Goal: Task Accomplishment & Management: Manage account settings

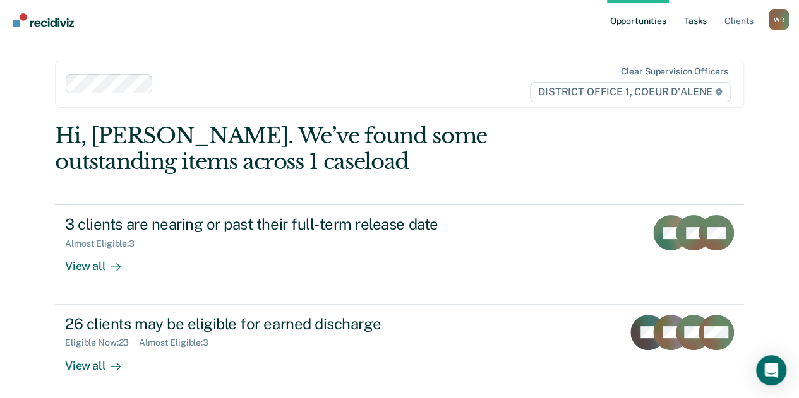
click at [686, 27] on link "Tasks" at bounding box center [695, 20] width 28 height 40
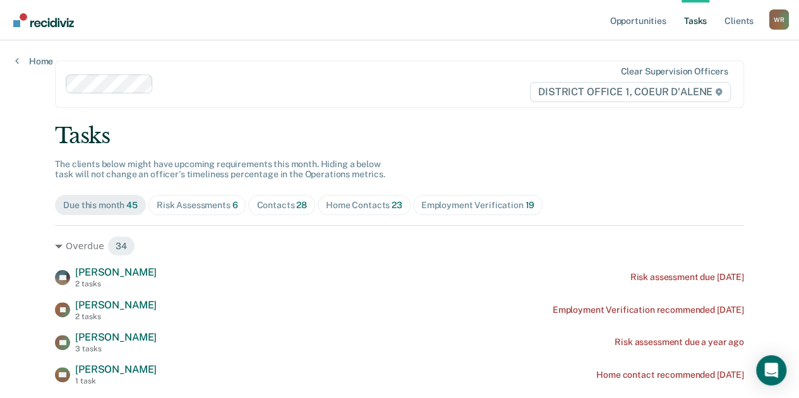
click at [285, 199] on span "Contacts 28" at bounding box center [281, 205] width 67 height 20
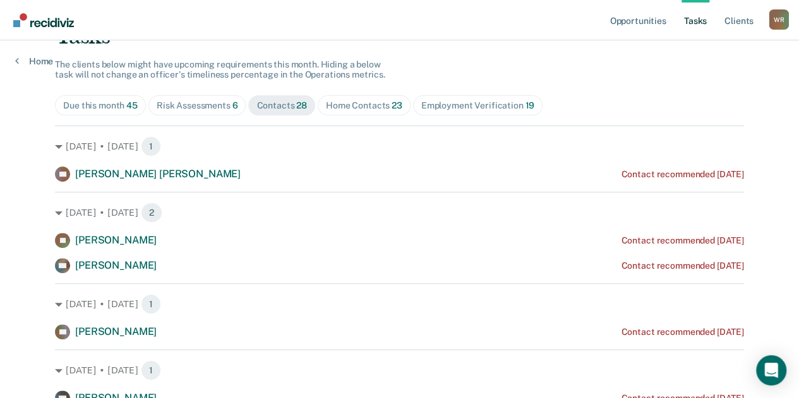
scroll to position [132, 0]
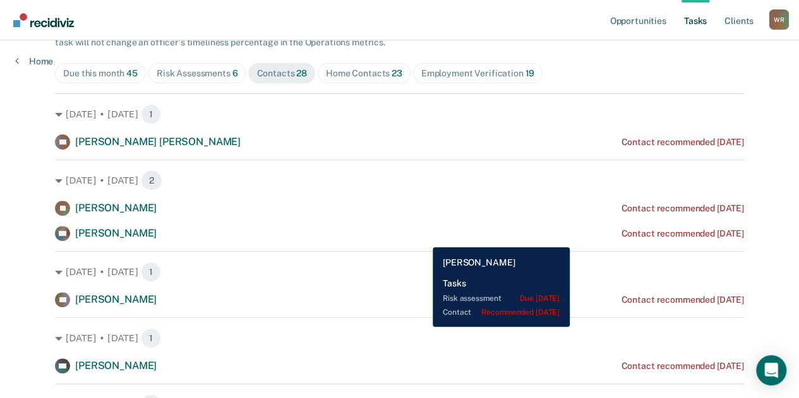
click at [423, 238] on div "LW [PERSON_NAME] Contact recommended [DATE]" at bounding box center [399, 233] width 689 height 15
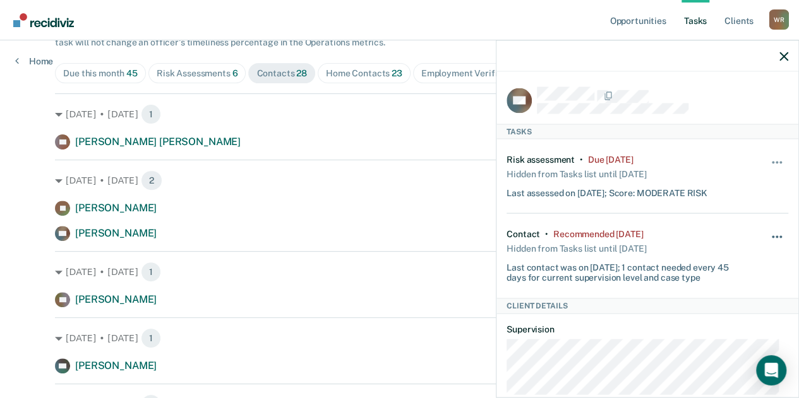
click at [774, 230] on div "Hide from tasks list for... 7 days 30 days 90 days" at bounding box center [776, 256] width 21 height 54
click at [766, 233] on button "button" at bounding box center [776, 243] width 21 height 20
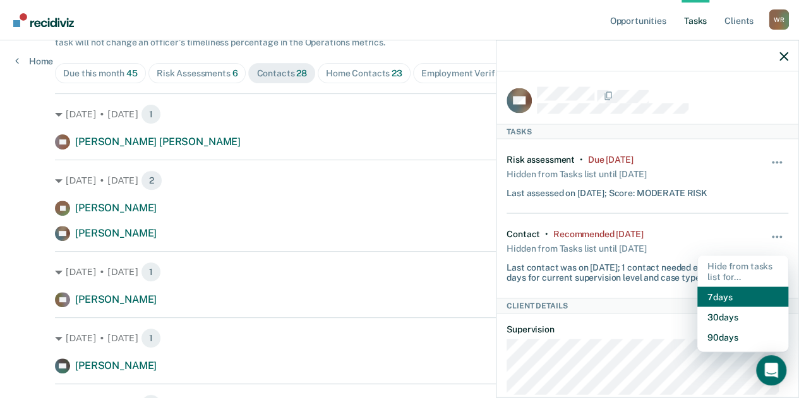
click at [737, 299] on button "7 days" at bounding box center [742, 297] width 91 height 20
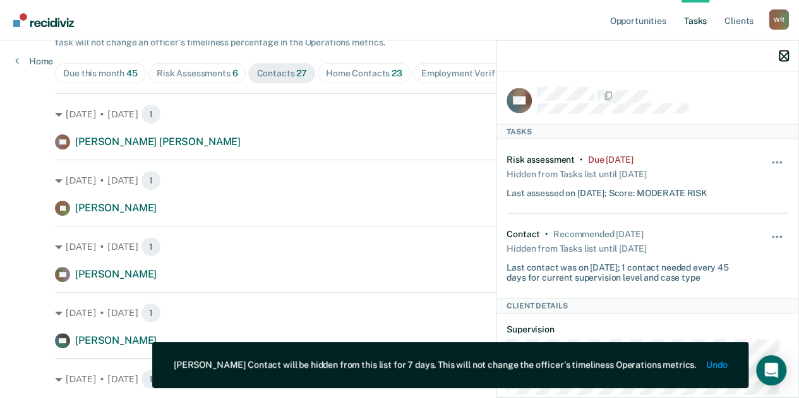
click at [782, 54] on icon "button" at bounding box center [783, 56] width 9 height 9
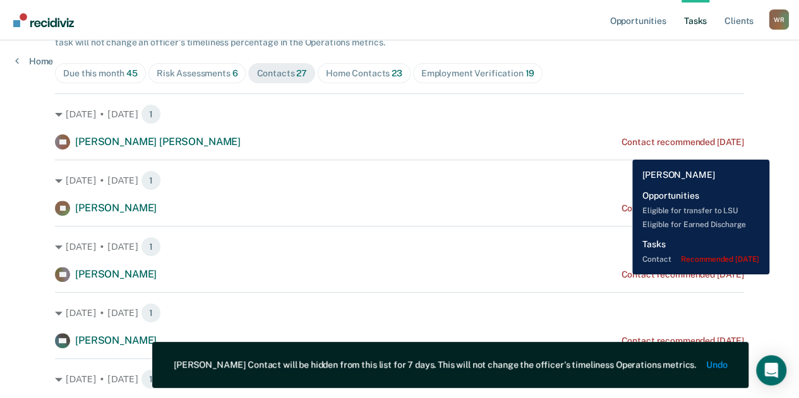
click at [622, 275] on div "Contact recommended [DATE]" at bounding box center [682, 275] width 122 height 11
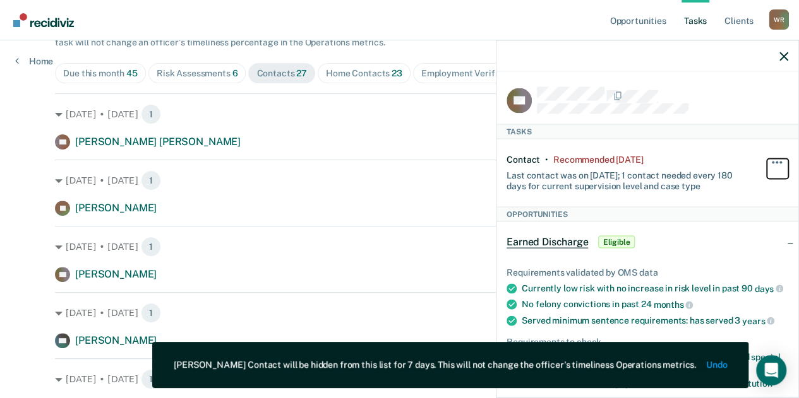
click at [772, 162] on button "button" at bounding box center [776, 169] width 21 height 20
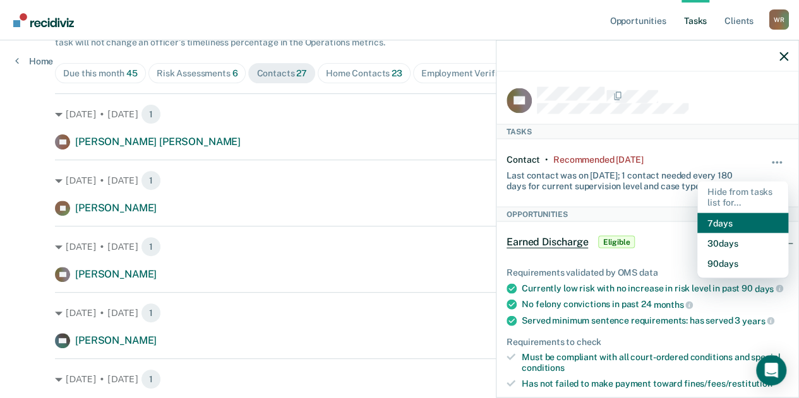
click at [725, 227] on button "7 days" at bounding box center [742, 223] width 91 height 20
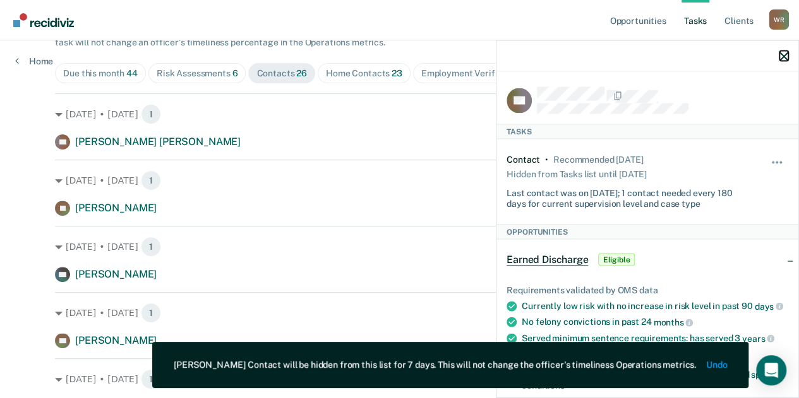
click at [784, 57] on icon "button" at bounding box center [783, 56] width 9 height 9
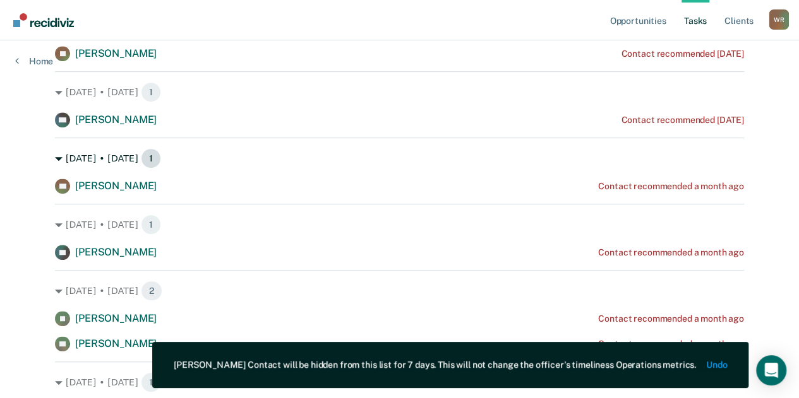
scroll to position [287, 0]
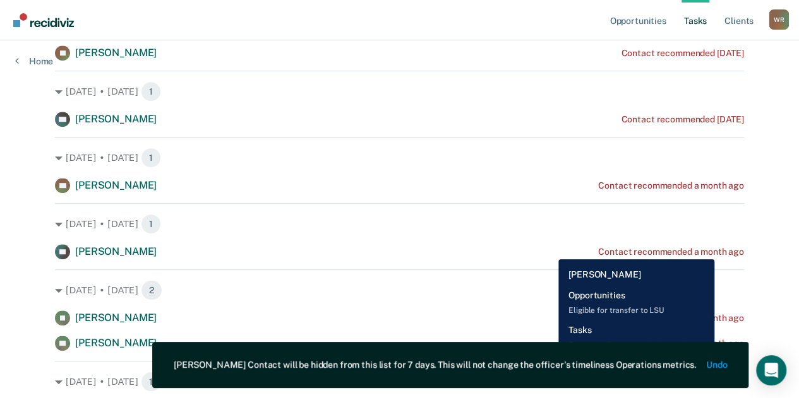
click at [716, 250] on div "Contact recommended a month ago" at bounding box center [671, 252] width 146 height 11
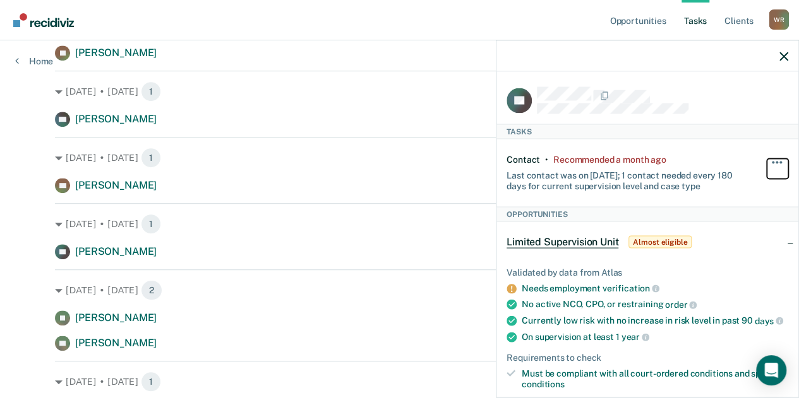
click at [771, 162] on button "button" at bounding box center [776, 169] width 21 height 20
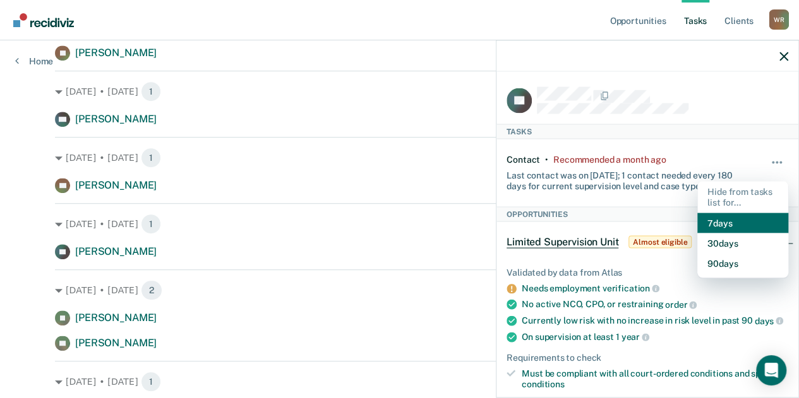
click at [731, 227] on button "7 days" at bounding box center [742, 223] width 91 height 20
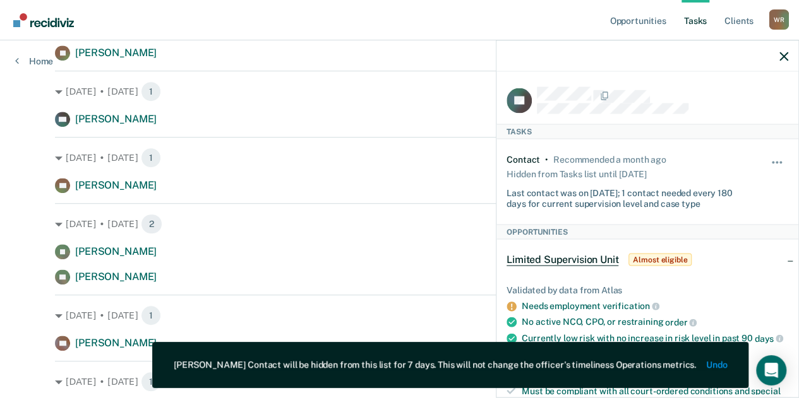
click at [787, 62] on div at bounding box center [647, 56] width 302 height 32
click at [783, 54] on icon "button" at bounding box center [783, 56] width 9 height 9
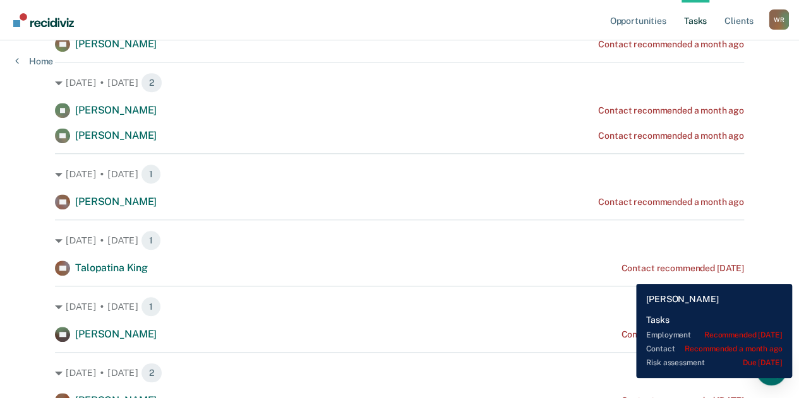
scroll to position [433, 0]
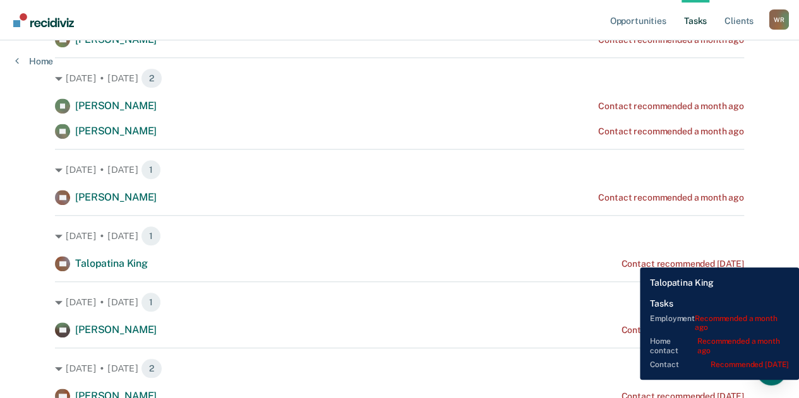
click at [630, 259] on div "Contact recommended [DATE]" at bounding box center [682, 264] width 122 height 11
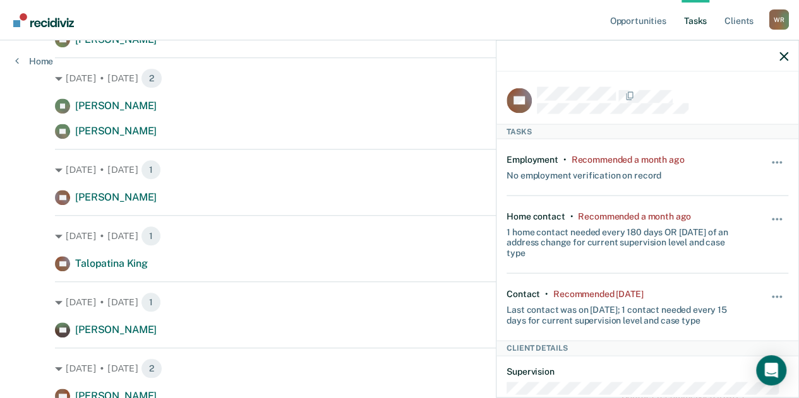
click at [766, 290] on div "Hide from tasks list for... 7 days 30 days 90 days" at bounding box center [776, 307] width 21 height 37
click at [775, 294] on button "button" at bounding box center [776, 304] width 21 height 20
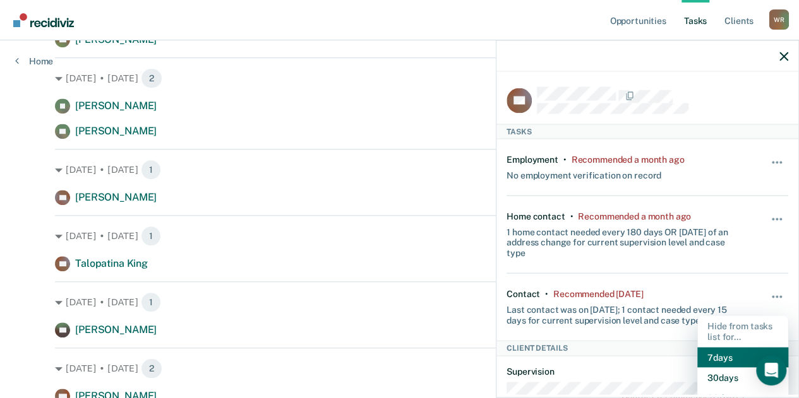
click at [734, 354] on button "7 days" at bounding box center [742, 357] width 91 height 20
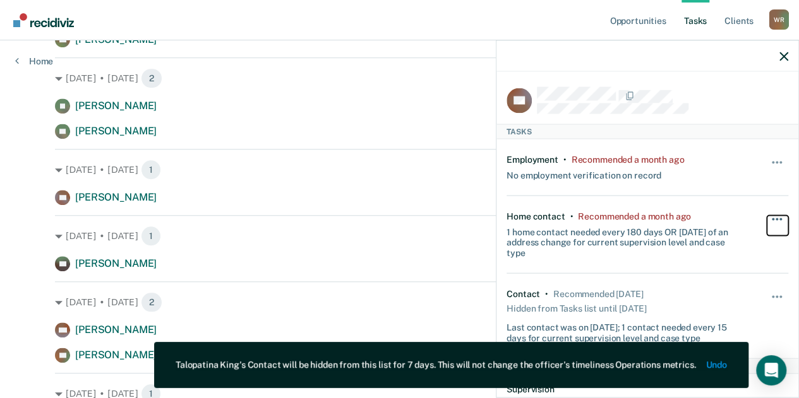
click at [769, 215] on button "button" at bounding box center [776, 225] width 21 height 20
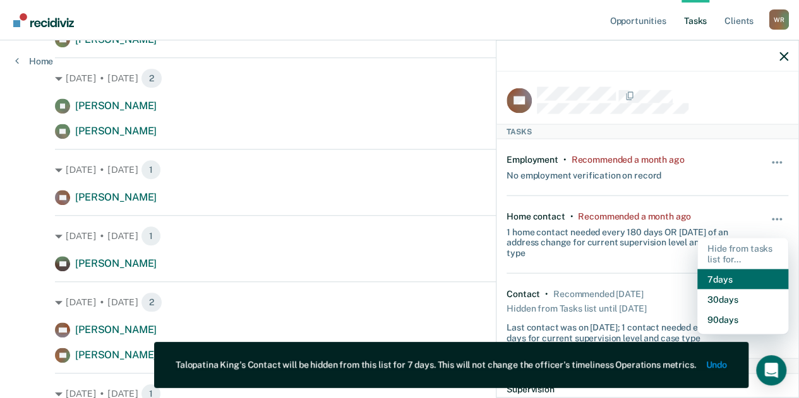
click at [732, 282] on button "7 days" at bounding box center [742, 280] width 91 height 20
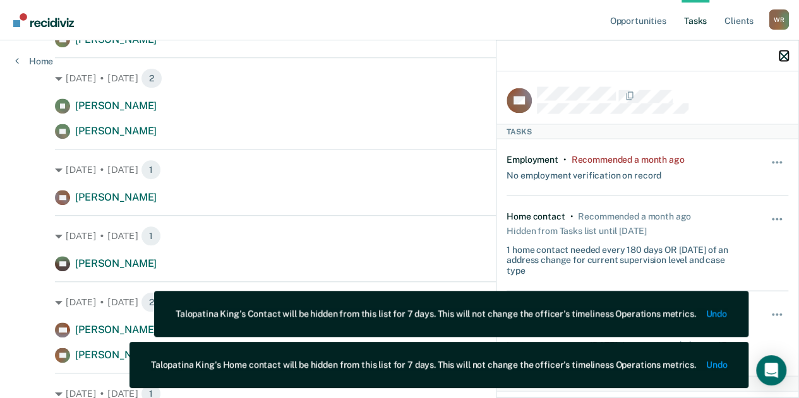
click at [784, 54] on icon "button" at bounding box center [783, 56] width 9 height 9
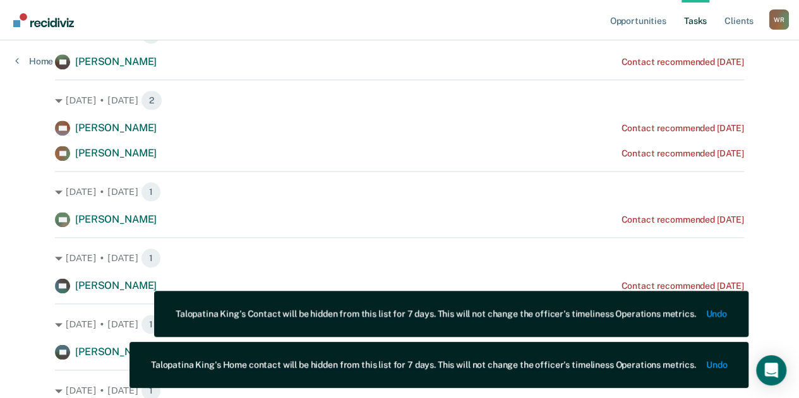
scroll to position [636, 0]
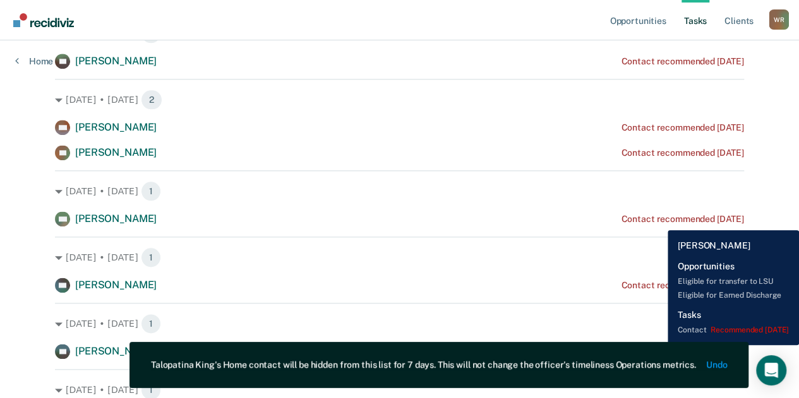
click at [658, 221] on div "Contact recommended [DATE]" at bounding box center [682, 219] width 122 height 11
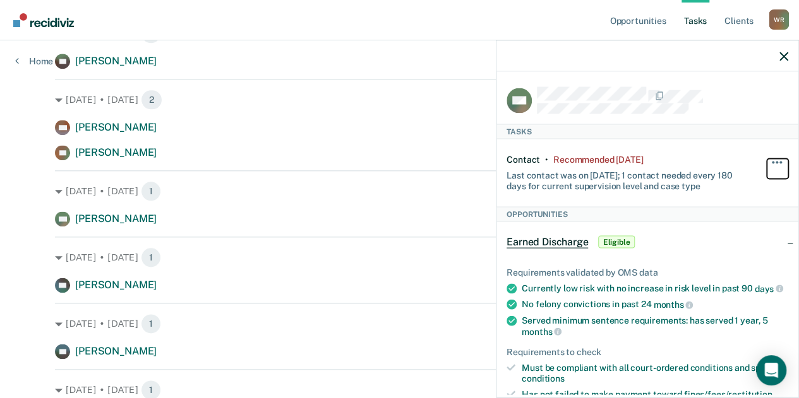
click at [766, 160] on button "button" at bounding box center [776, 169] width 21 height 20
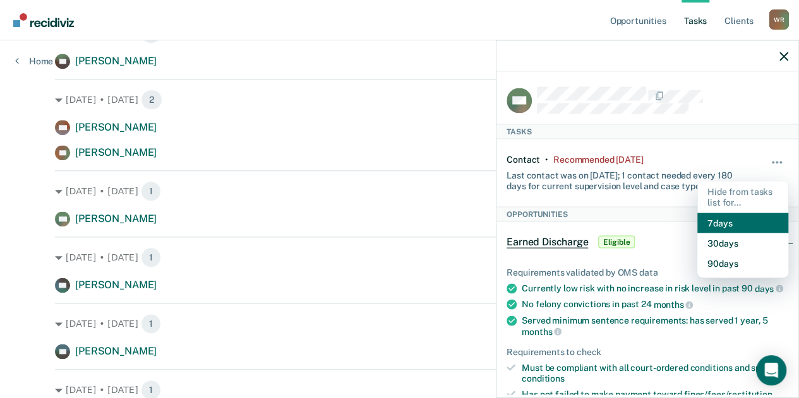
click at [724, 224] on button "7 days" at bounding box center [742, 223] width 91 height 20
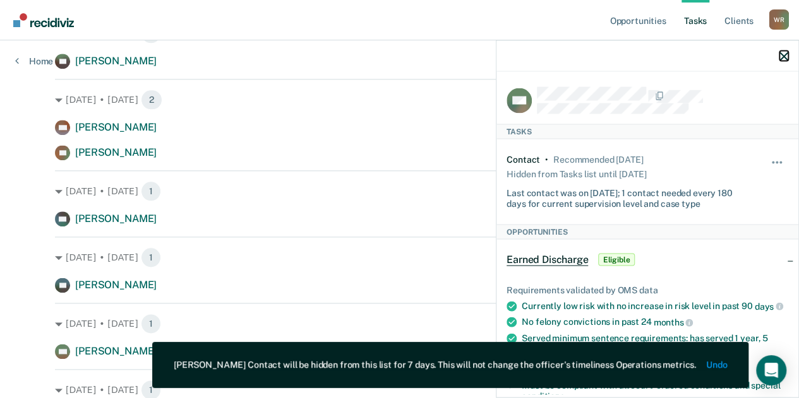
click at [785, 55] on icon "button" at bounding box center [783, 56] width 9 height 9
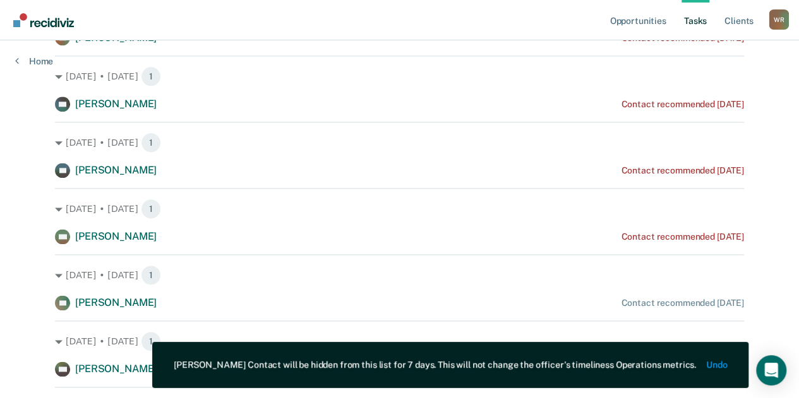
scroll to position [751, 0]
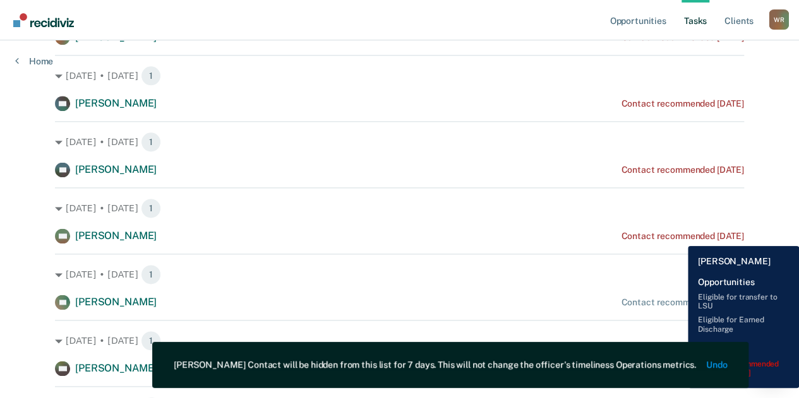
click at [678, 237] on div "Contact recommended [DATE]" at bounding box center [682, 236] width 122 height 11
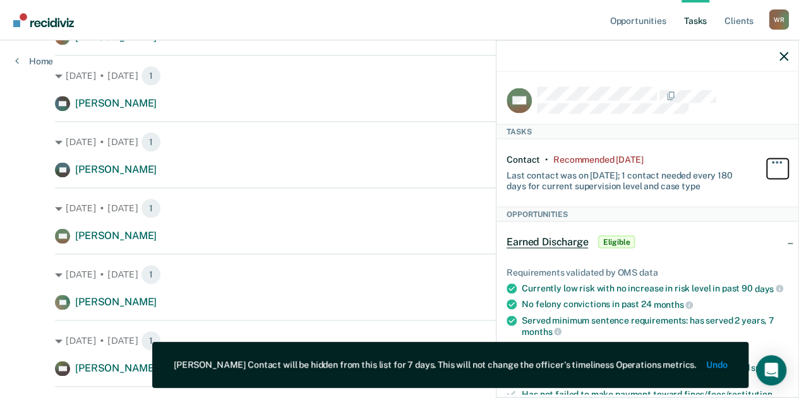
click at [766, 163] on button "button" at bounding box center [776, 169] width 21 height 20
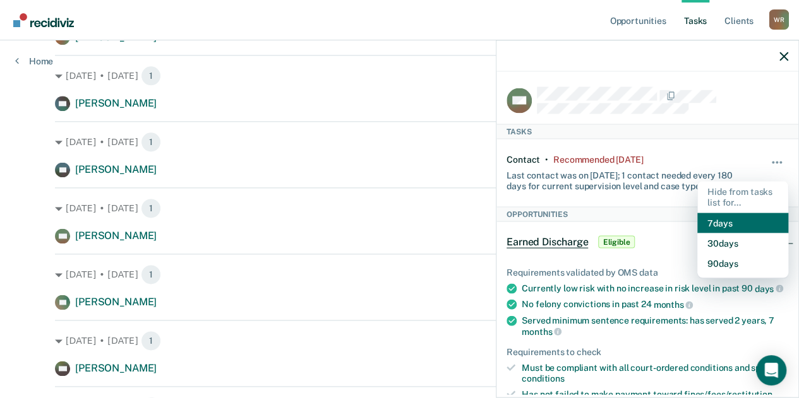
click at [731, 221] on button "7 days" at bounding box center [742, 223] width 91 height 20
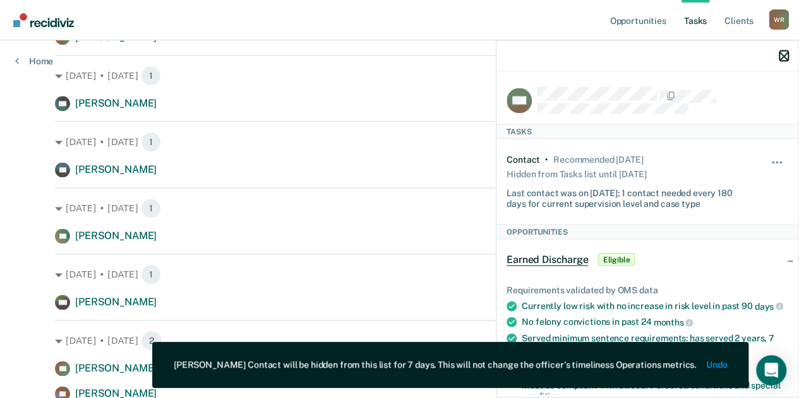
click at [785, 51] on button "button" at bounding box center [783, 55] width 9 height 11
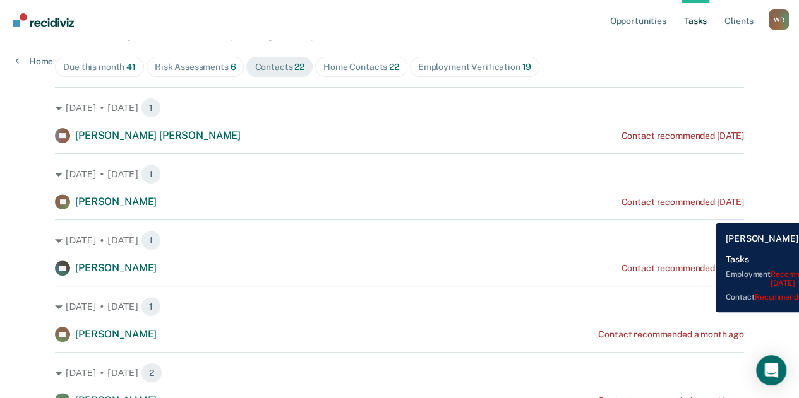
scroll to position [0, 0]
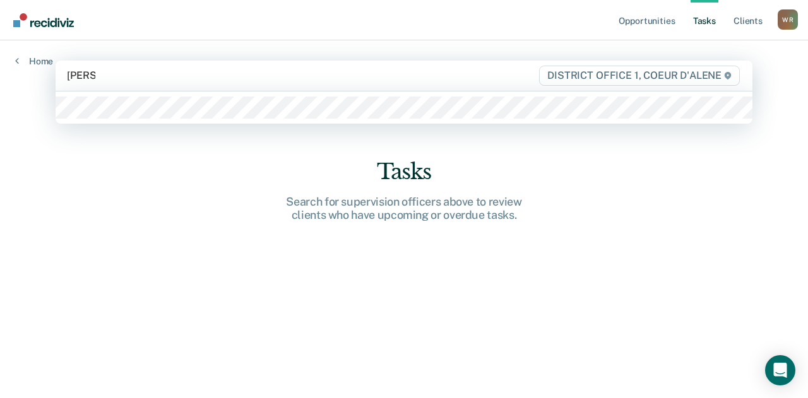
type input "webbe"
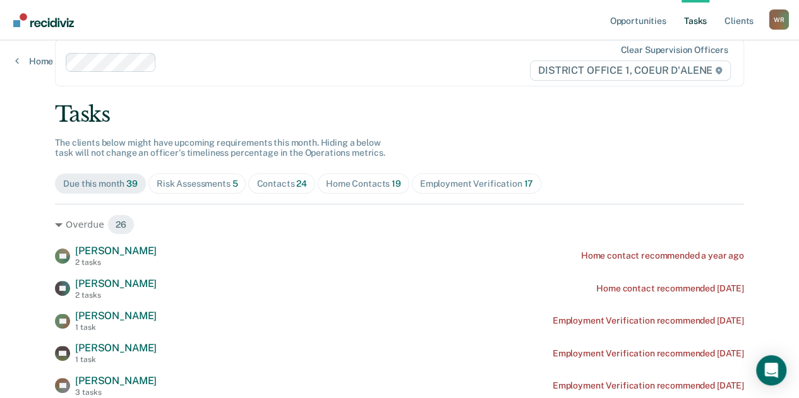
scroll to position [22, 0]
click at [283, 179] on div "Contacts 24" at bounding box center [281, 183] width 50 height 11
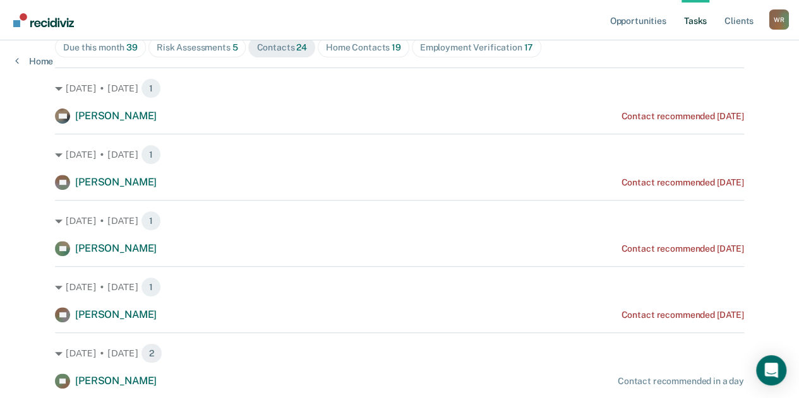
scroll to position [156, 0]
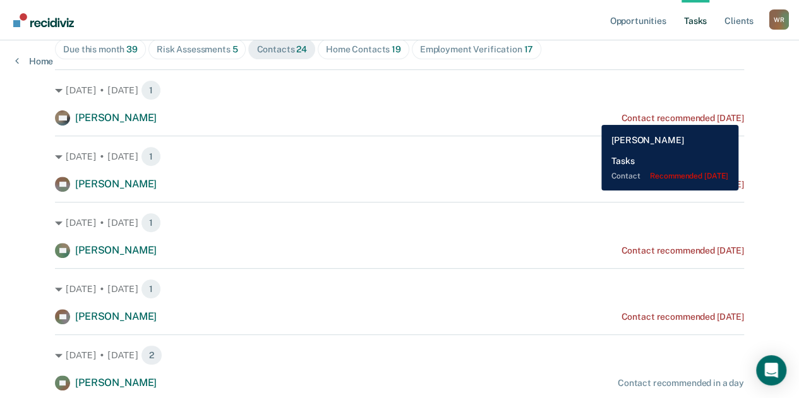
click at [591, 116] on div "DW [PERSON_NAME] Contact recommended [DATE]" at bounding box center [399, 117] width 689 height 15
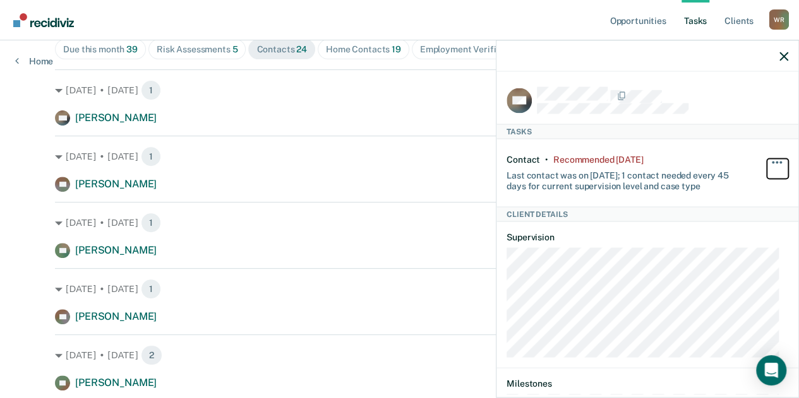
click at [766, 159] on button "button" at bounding box center [776, 169] width 21 height 20
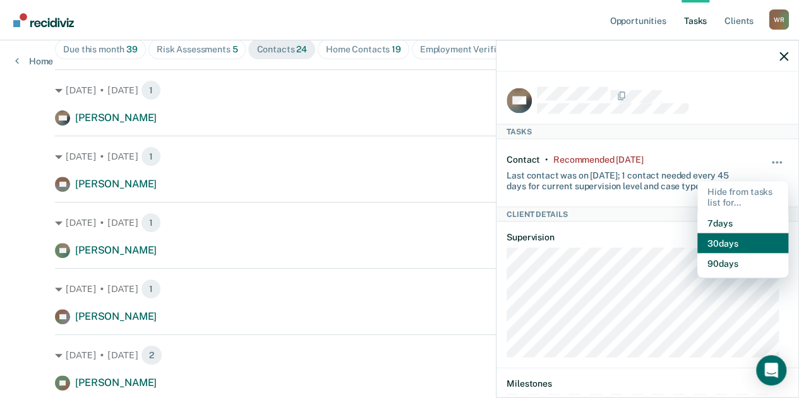
click at [728, 240] on button "30 days" at bounding box center [742, 243] width 91 height 20
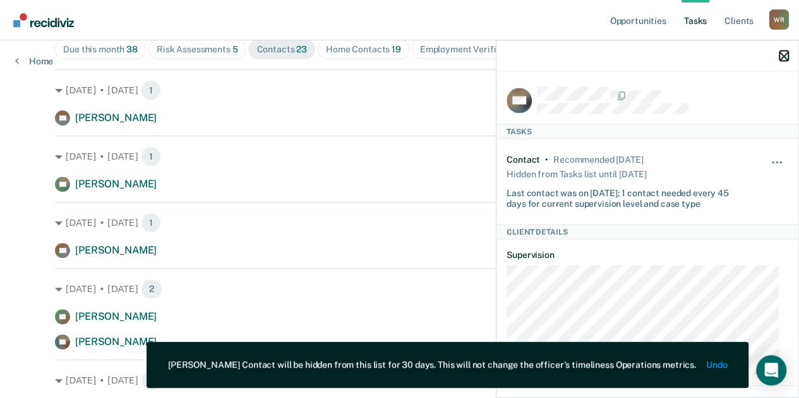
click at [783, 52] on icon "button" at bounding box center [783, 56] width 9 height 9
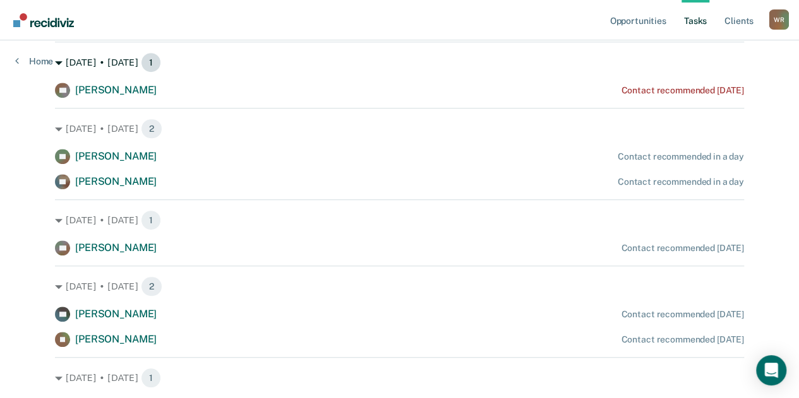
scroll to position [0, 0]
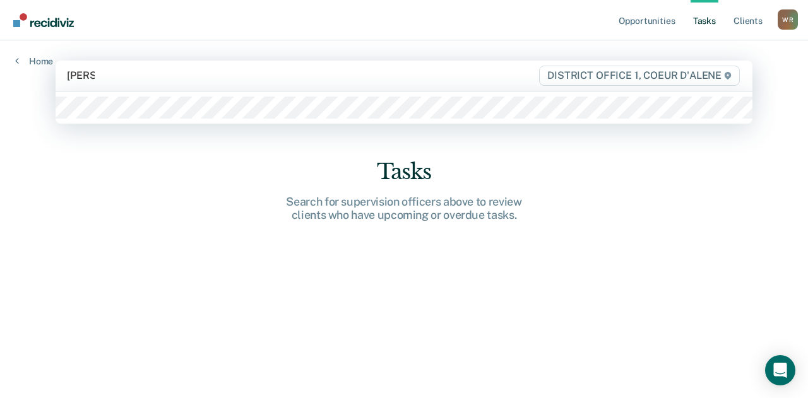
type input "[PERSON_NAME]"
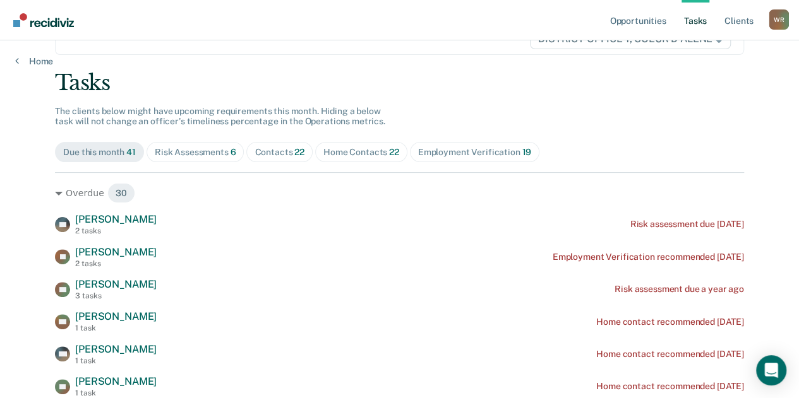
scroll to position [57, 0]
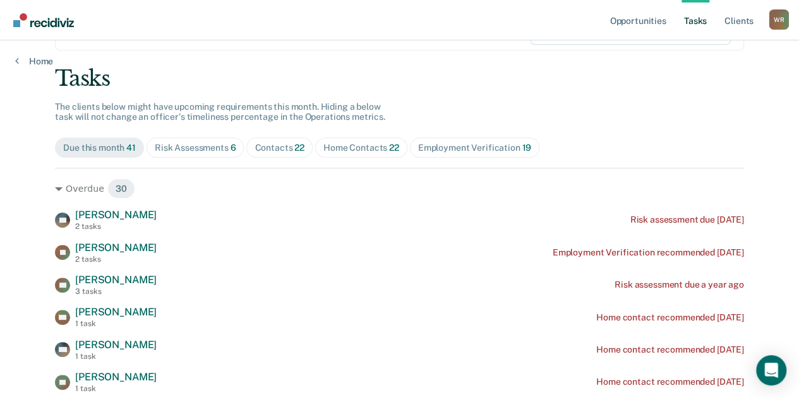
click at [275, 139] on span "Contacts 22" at bounding box center [279, 148] width 66 height 20
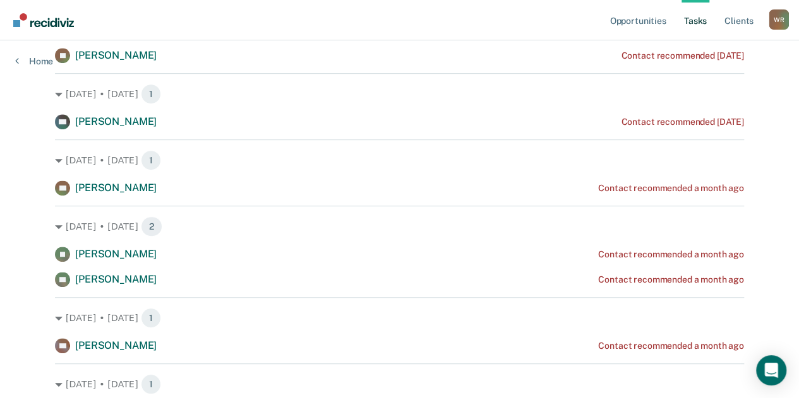
scroll to position [0, 0]
